Goal: Task Accomplishment & Management: Manage account settings

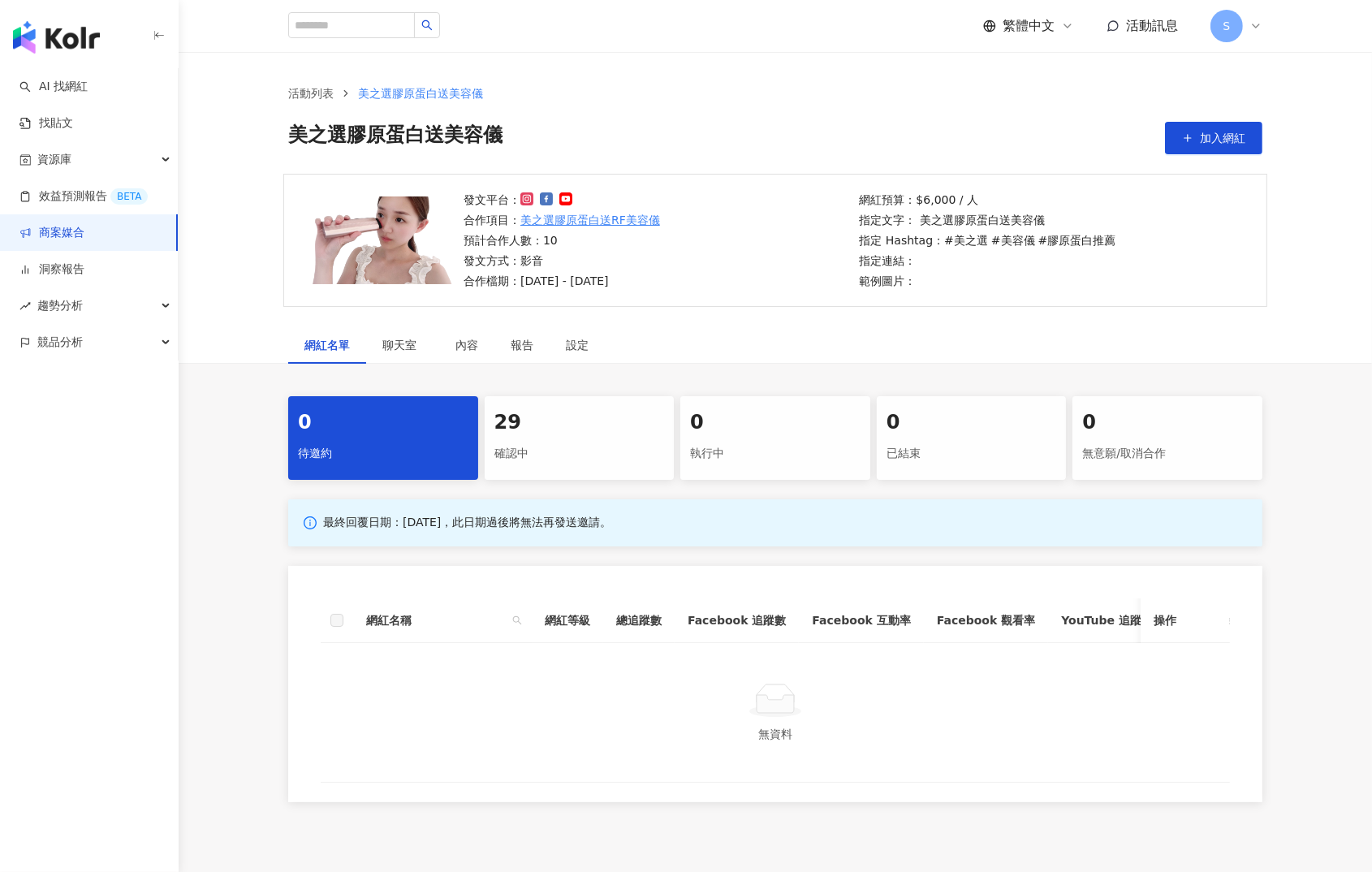
click at [549, 413] on div "29" at bounding box center [579, 424] width 171 height 28
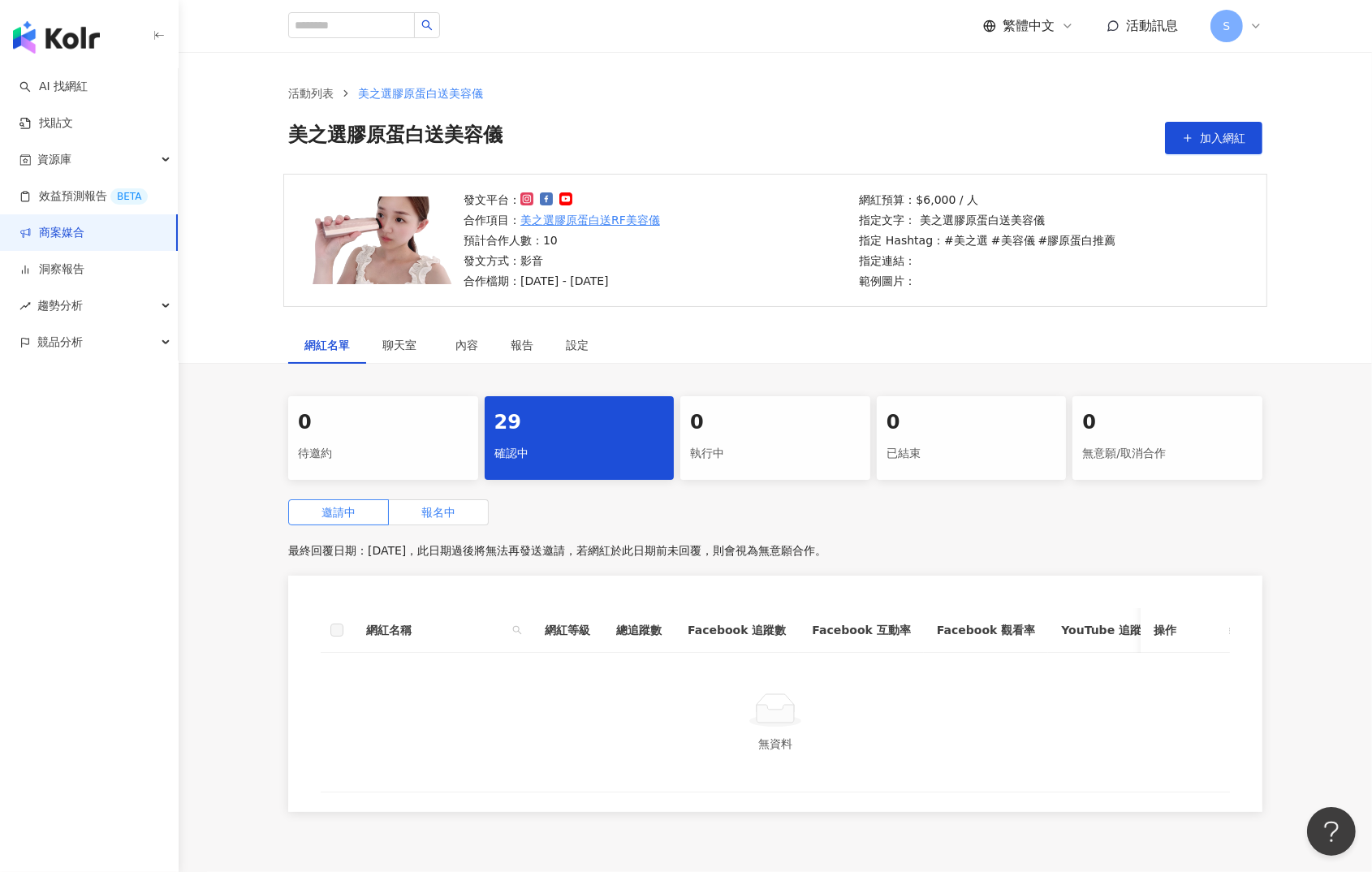
click at [439, 515] on span "報名中" at bounding box center [438, 512] width 34 height 13
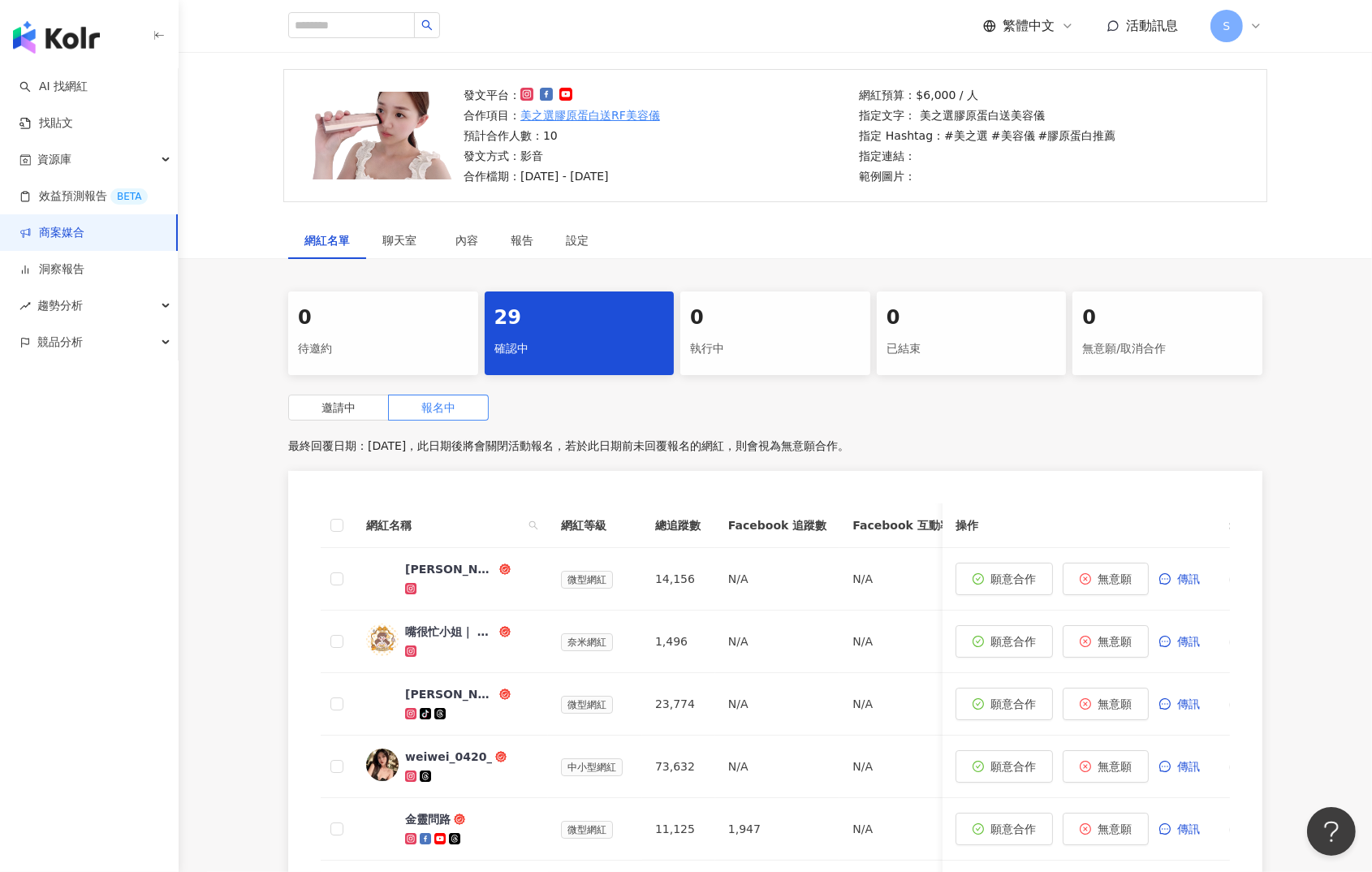
scroll to position [122, 0]
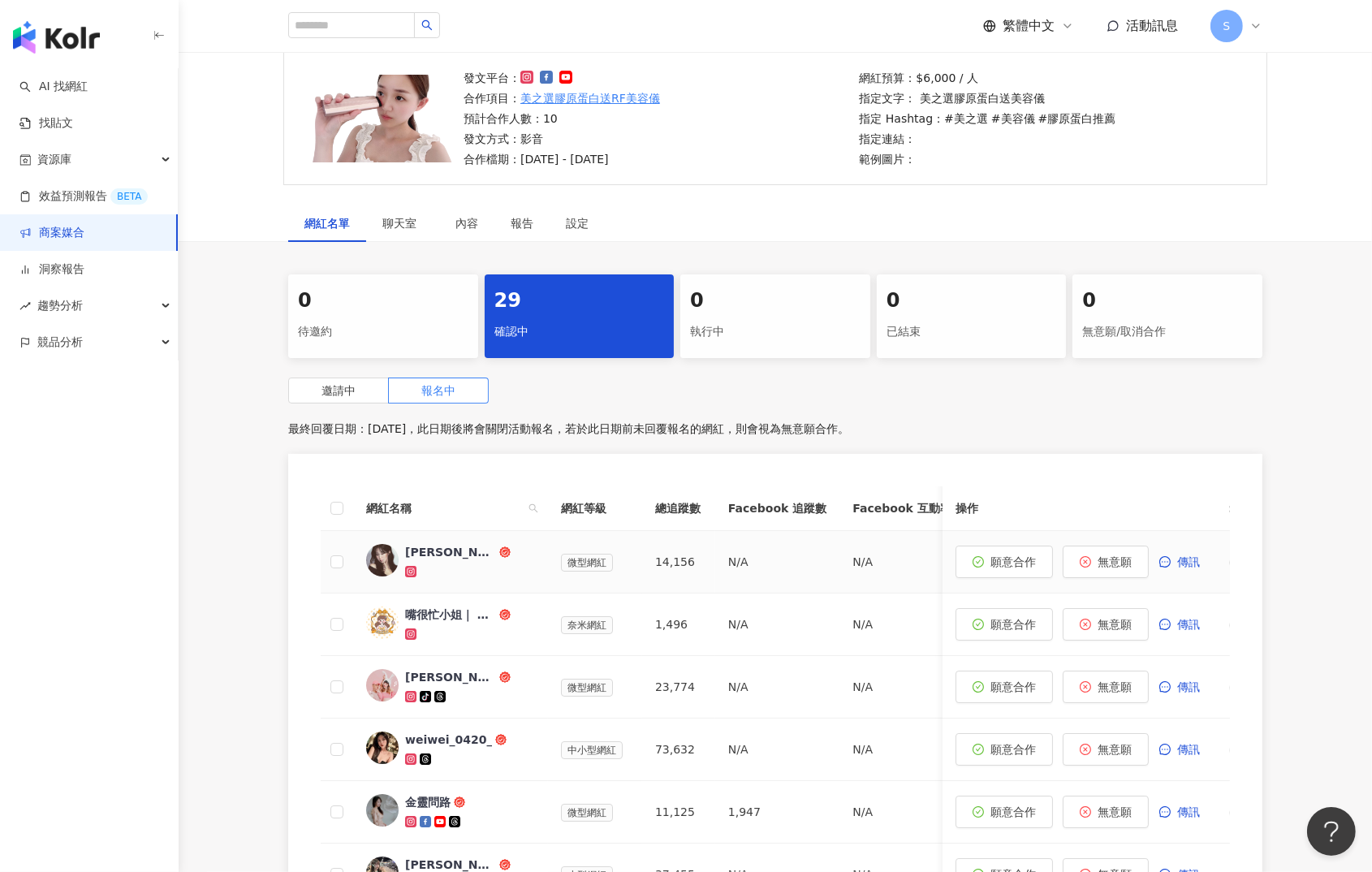
click at [452, 553] on div "[PERSON_NAME]" at bounding box center [450, 552] width 91 height 16
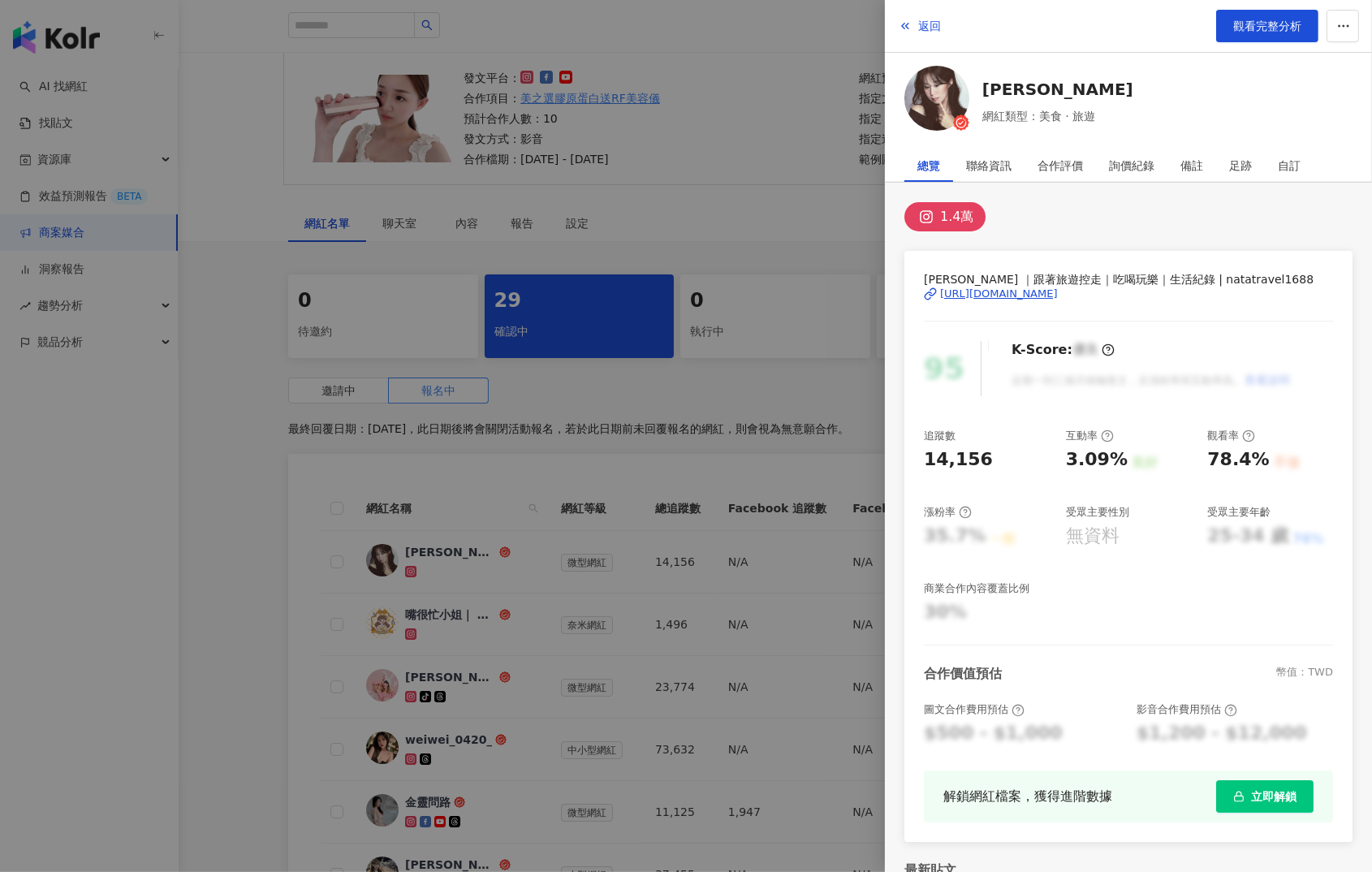
click at [991, 291] on div "[URL][DOMAIN_NAME]" at bounding box center [1000, 294] width 118 height 15
click at [286, 406] on div at bounding box center [686, 436] width 1372 height 872
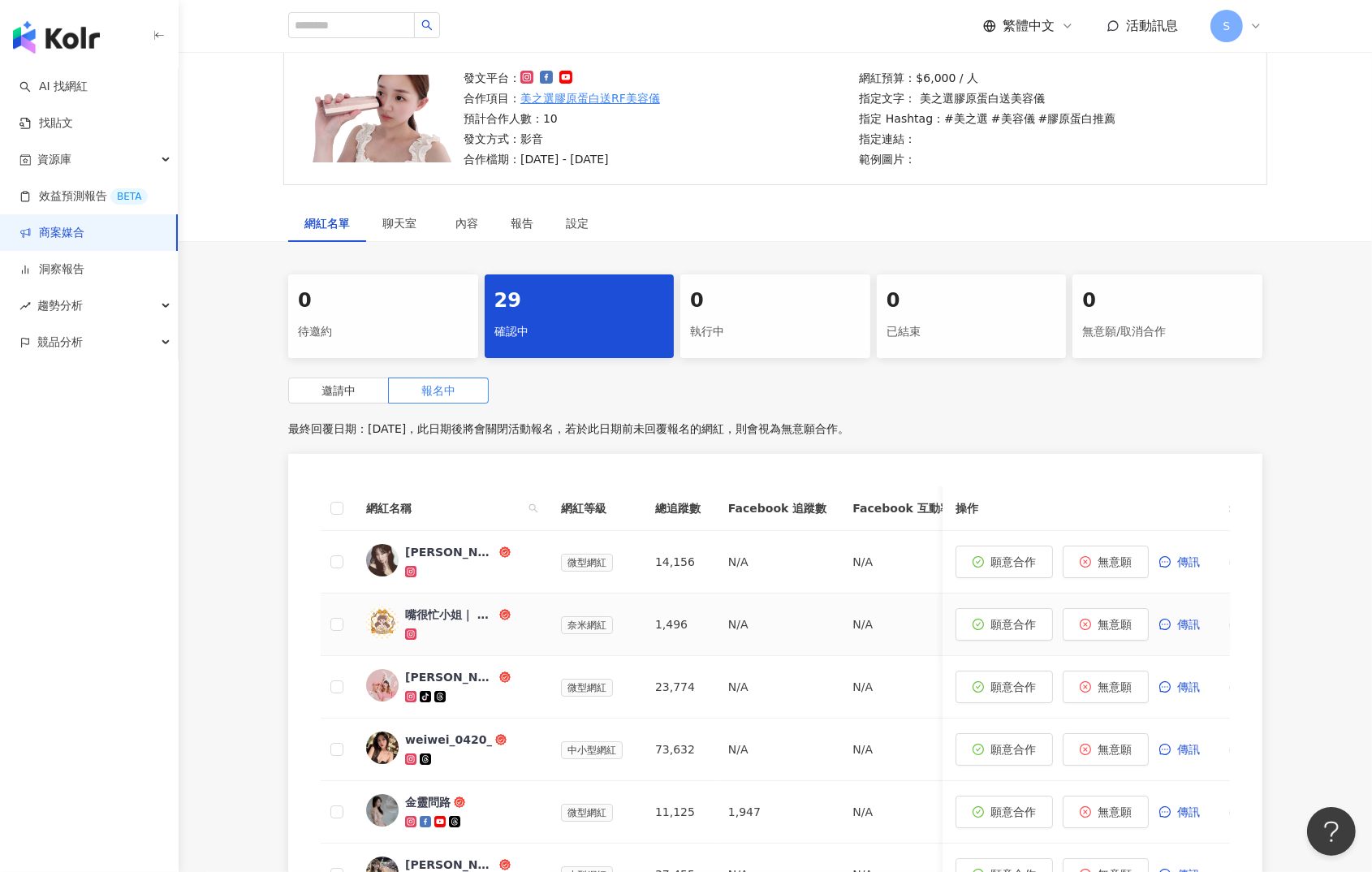
click at [429, 619] on div "嘴很忙小姐｜ 台北·新北·桃園·新竹美食" at bounding box center [450, 614] width 91 height 16
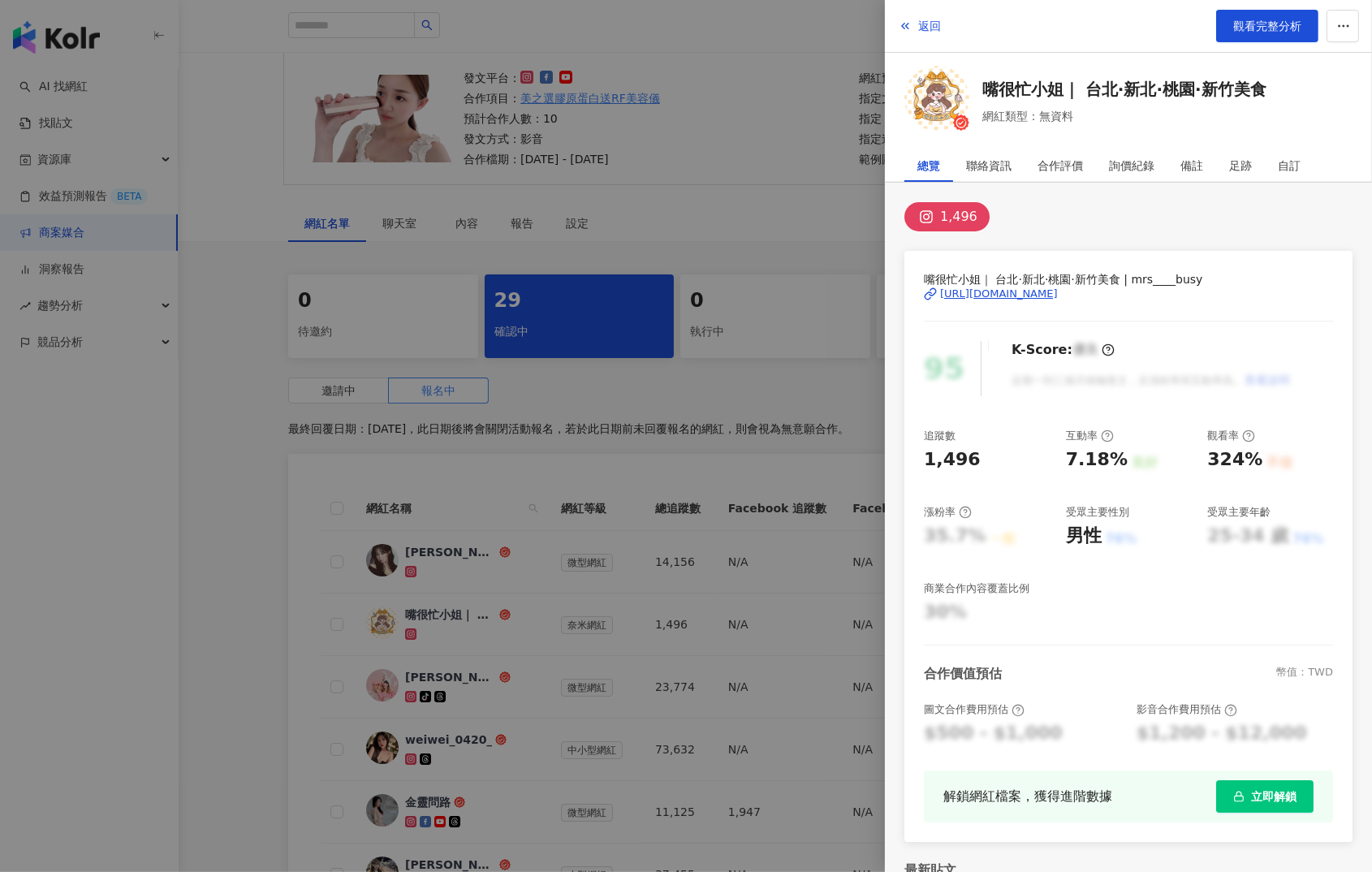
click at [598, 362] on div at bounding box center [686, 436] width 1372 height 872
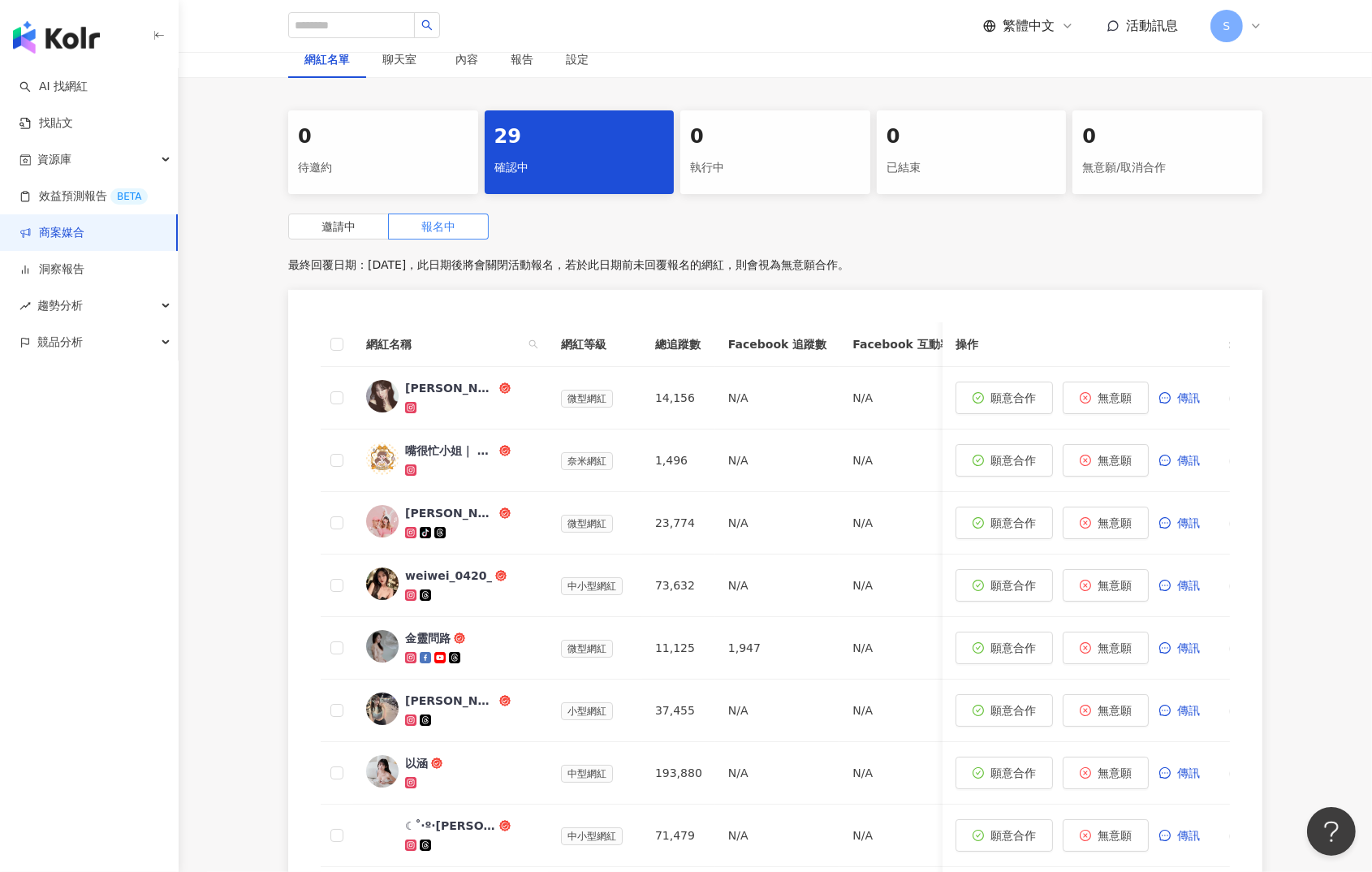
scroll to position [365, 0]
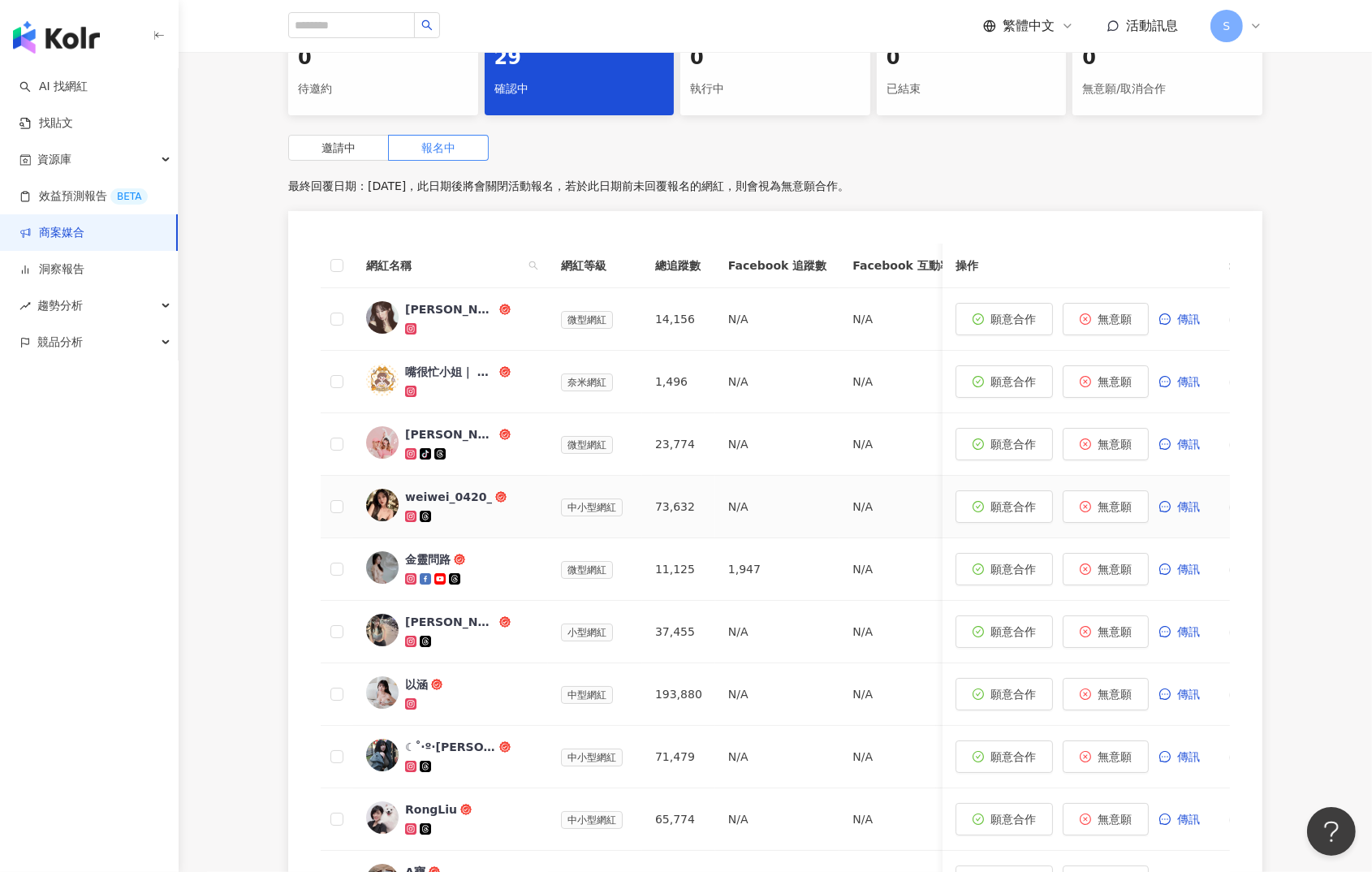
click at [446, 493] on div "weiwei_0420_" at bounding box center [448, 496] width 87 height 16
